Goal: Task Accomplishment & Management: Use online tool/utility

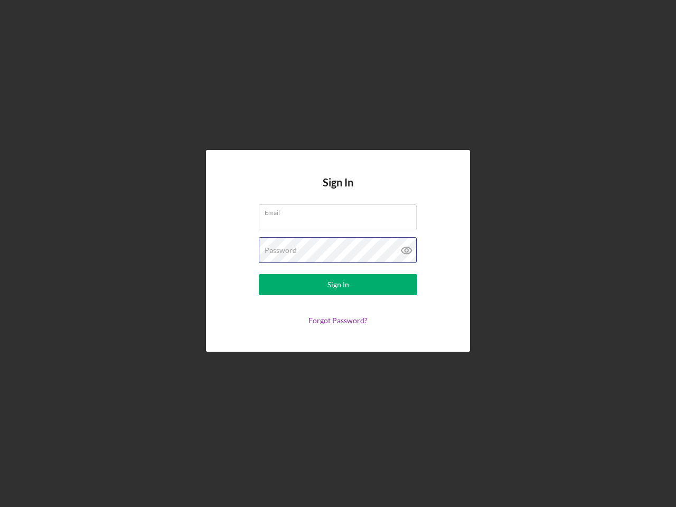
click at [338, 254] on div "Password" at bounding box center [338, 250] width 159 height 26
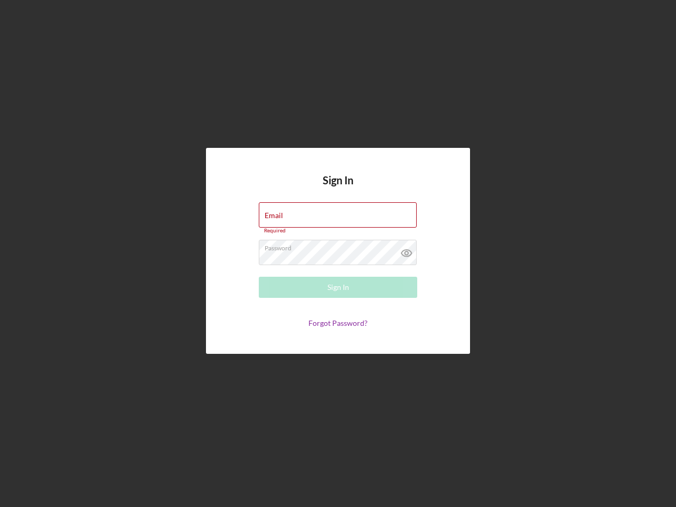
click at [407, 250] on icon at bounding box center [407, 253] width 26 height 26
